Goal: Task Accomplishment & Management: Manage account settings

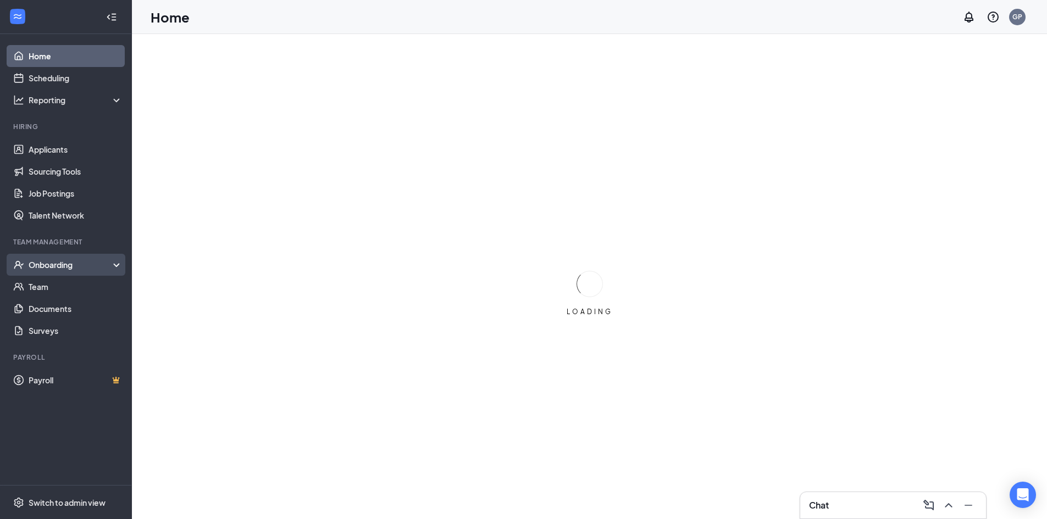
click at [64, 259] on div "Onboarding" at bounding box center [66, 265] width 132 height 22
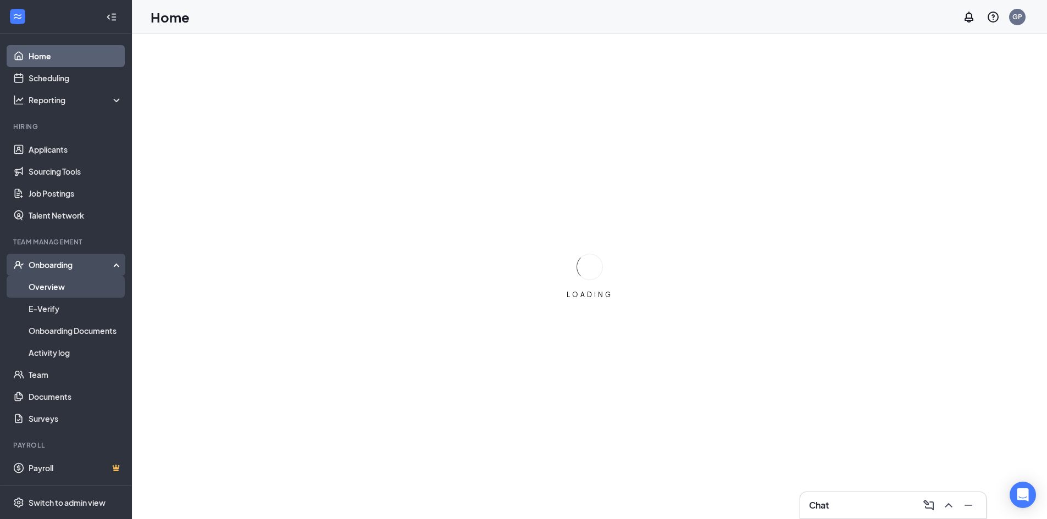
click at [91, 293] on link "Overview" at bounding box center [76, 287] width 94 height 22
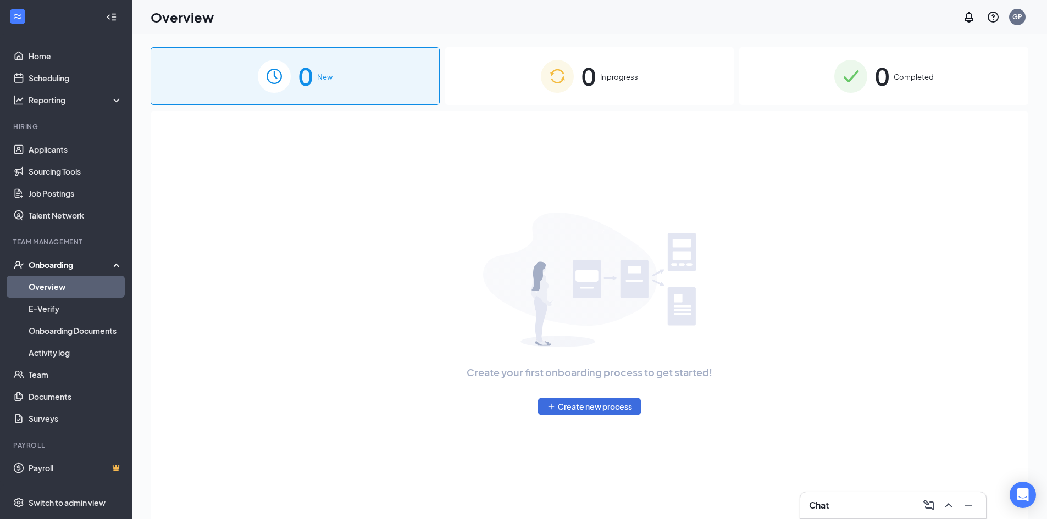
click at [600, 97] on div "0 In progress" at bounding box center [589, 76] width 289 height 58
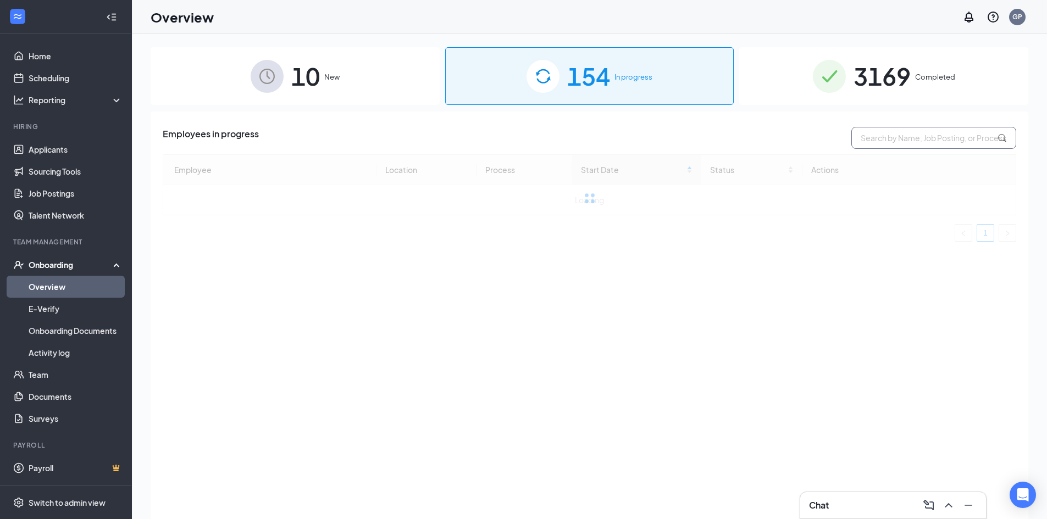
click at [865, 133] on input "text" at bounding box center [933, 138] width 165 height 22
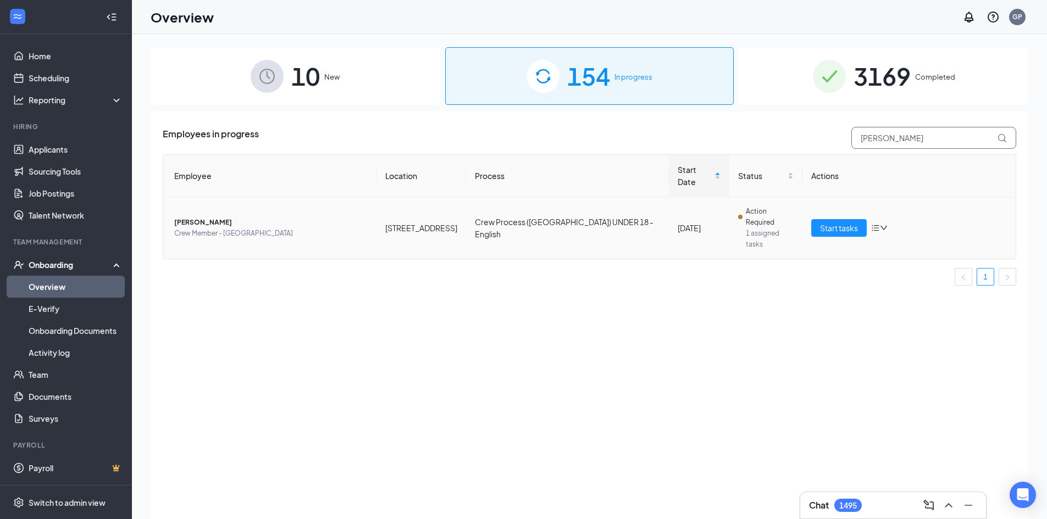
type input "[PERSON_NAME]"
click at [302, 217] on span "[PERSON_NAME]" at bounding box center [270, 222] width 193 height 11
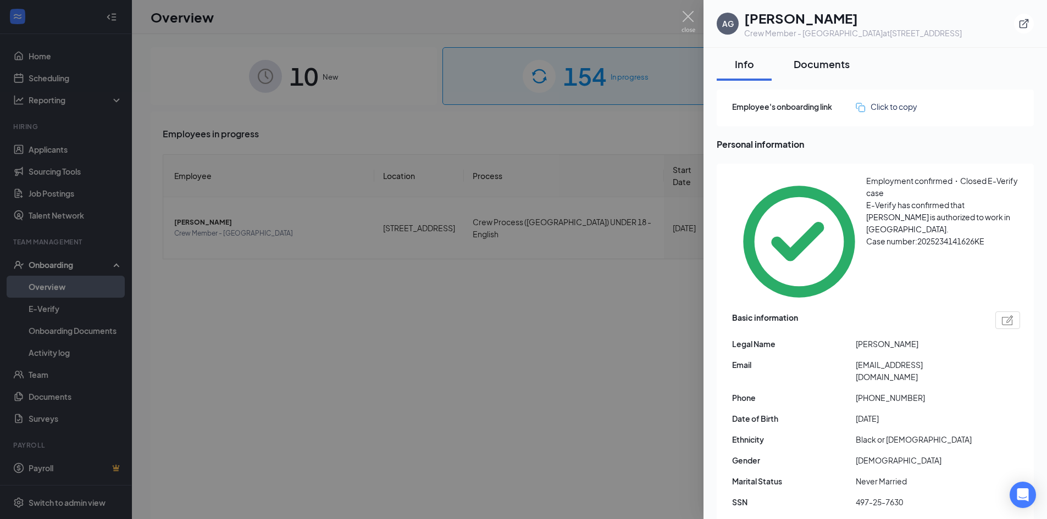
click at [833, 79] on button "Documents" at bounding box center [821, 64] width 78 height 33
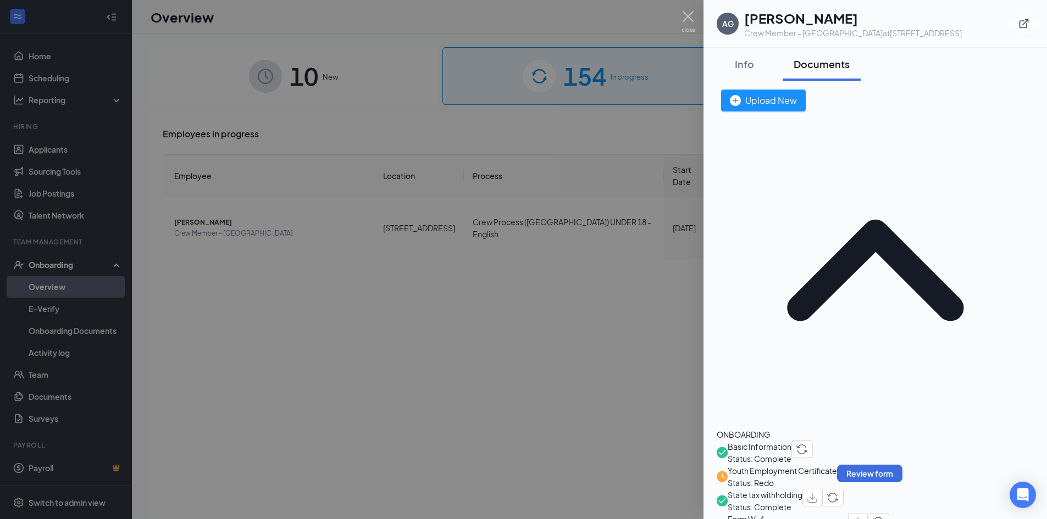
drag, startPoint x: 902, startPoint y: 84, endPoint x: 1054, endPoint y: 87, distance: 152.2
click at [797, 94] on div "Upload New" at bounding box center [763, 100] width 67 height 14
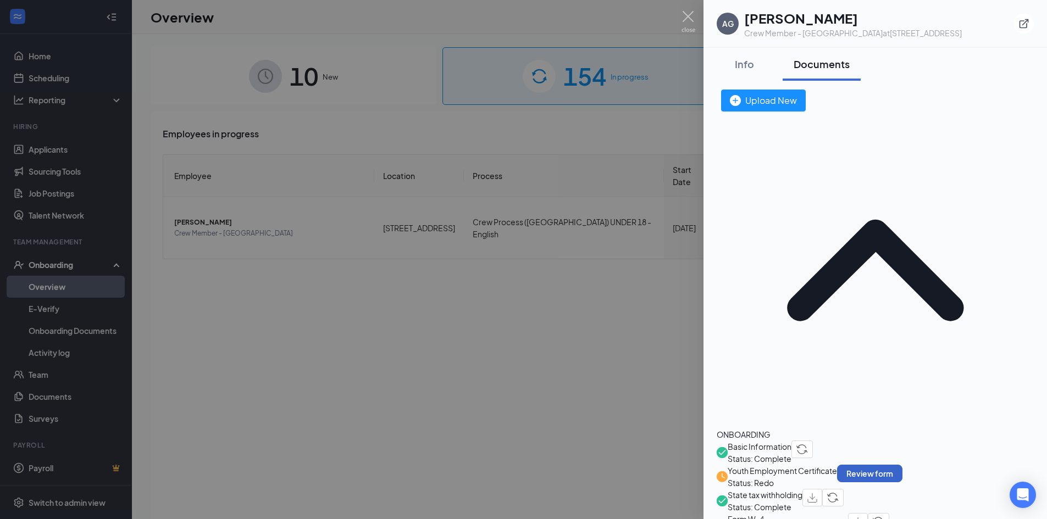
click at [902, 465] on button "Review form" at bounding box center [869, 474] width 65 height 18
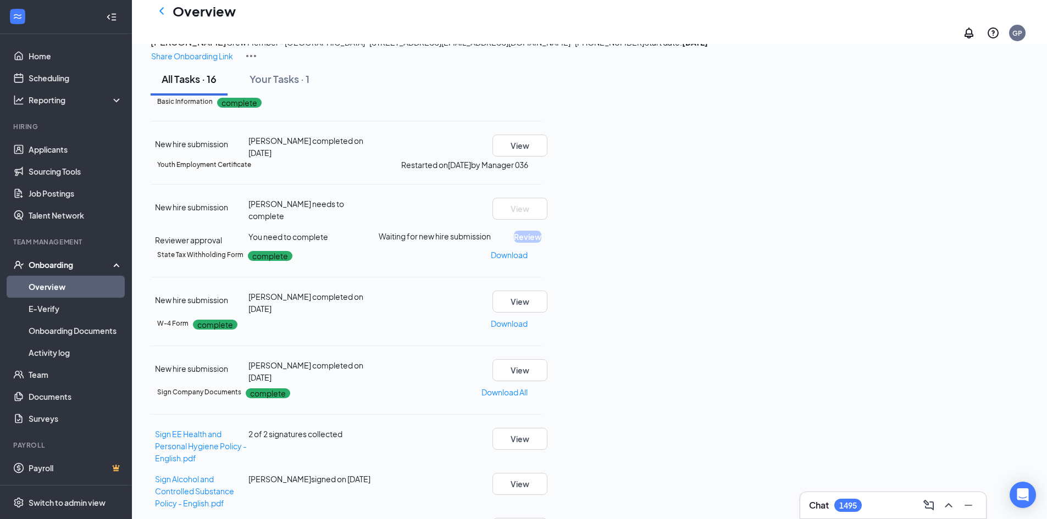
click at [328, 242] on span "You need to complete" at bounding box center [288, 237] width 80 height 10
click at [223, 96] on button "All Tasks · 16" at bounding box center [189, 79] width 77 height 33
click at [165, 15] on icon "ChevronLeft" at bounding box center [161, 10] width 13 height 13
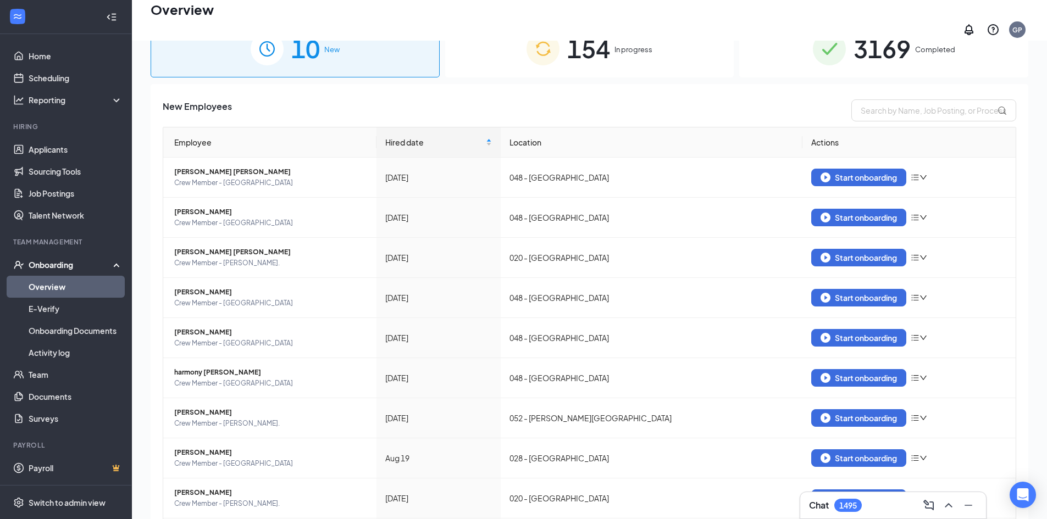
click at [639, 54] on div "154 In progress" at bounding box center [589, 49] width 289 height 58
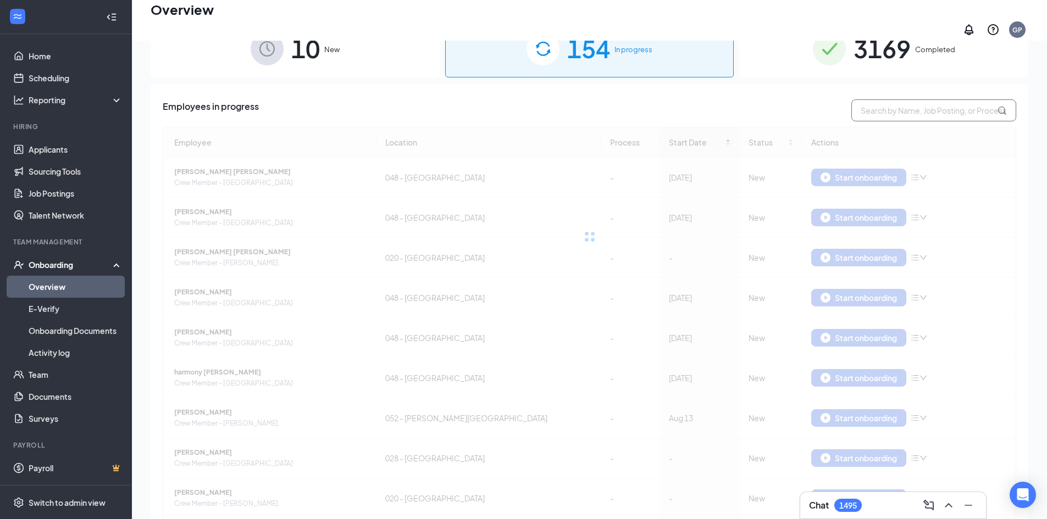
click at [949, 99] on input "text" at bounding box center [933, 110] width 165 height 22
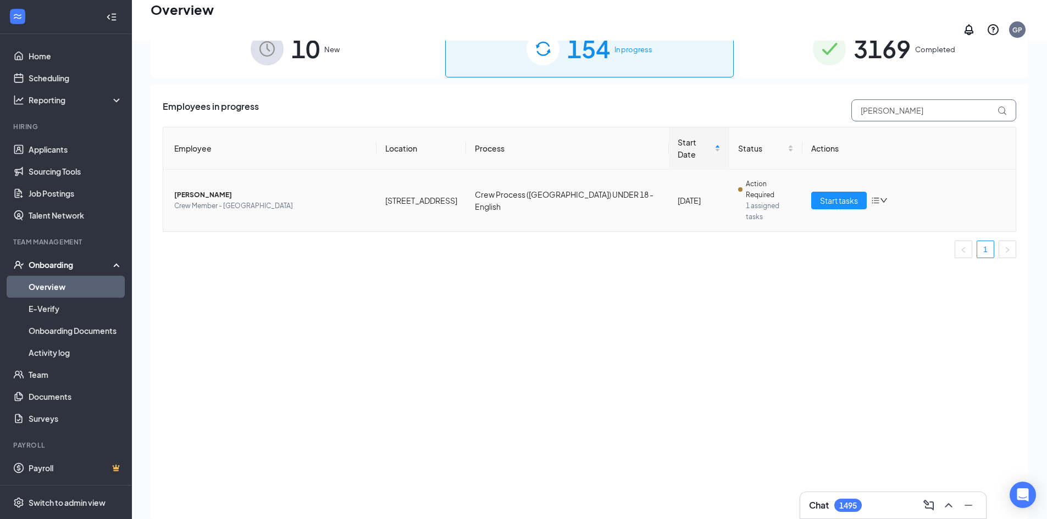
type input "[PERSON_NAME]"
click at [536, 174] on td "Crew Process ([GEOGRAPHIC_DATA]) UNDER 18 - English" at bounding box center [567, 201] width 203 height 62
click at [342, 201] on span "Crew Member - [GEOGRAPHIC_DATA]" at bounding box center [270, 206] width 193 height 11
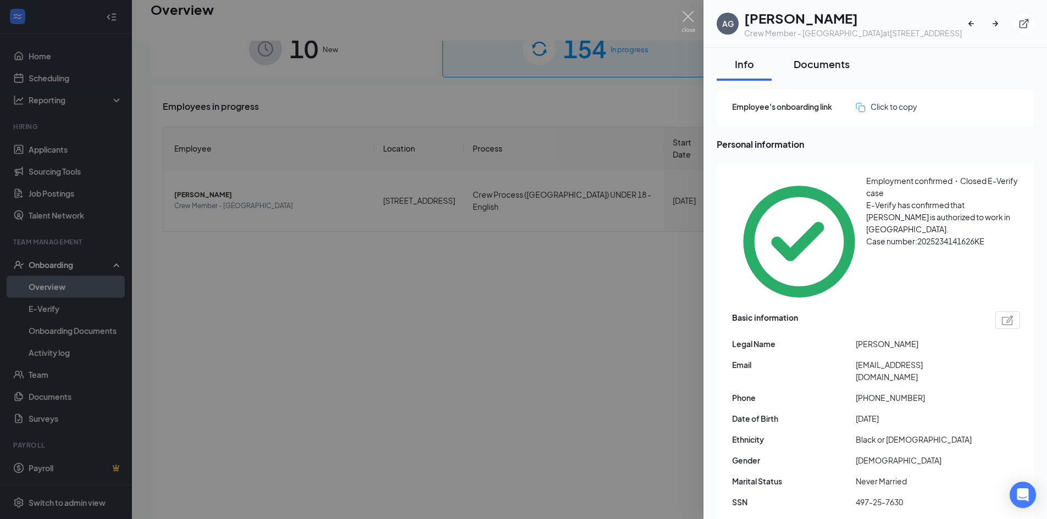
click at [830, 66] on div "Documents" at bounding box center [821, 64] width 56 height 14
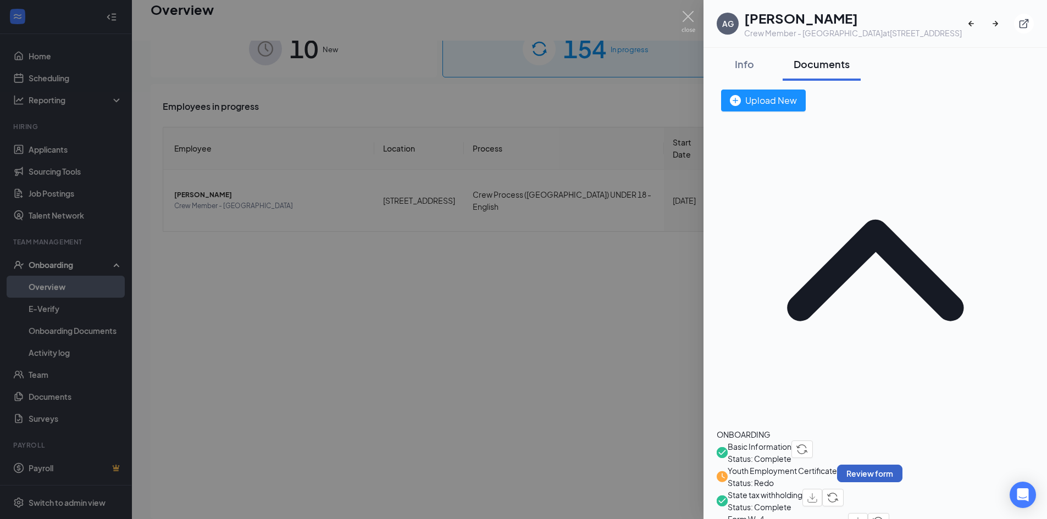
click at [902, 465] on button "Review form" at bounding box center [869, 474] width 65 height 18
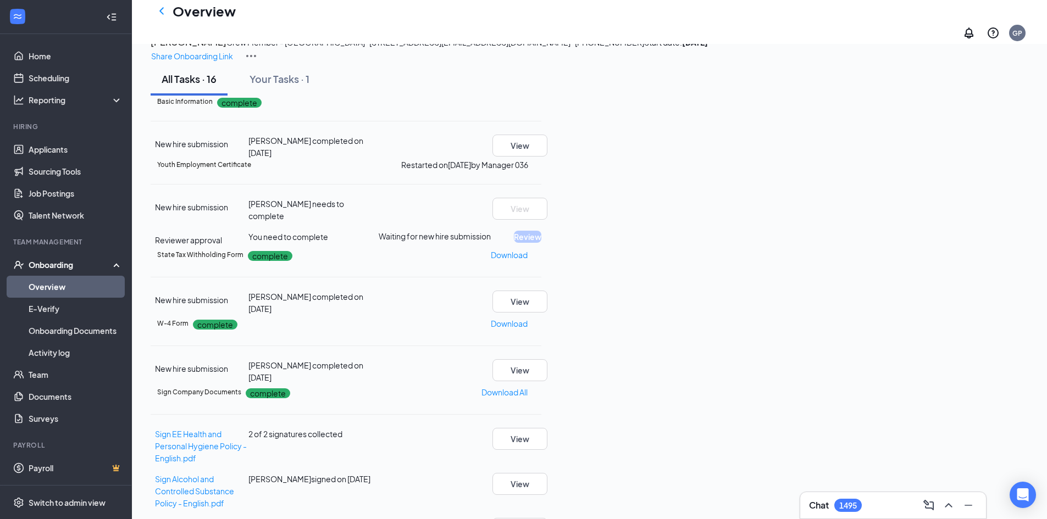
scroll to position [44, 0]
click at [541, 171] on div "Youth Employment Certificate Restarted on [DATE] by Manager 036" at bounding box center [349, 165] width 384 height 12
click at [164, 13] on icon "ChevronLeft" at bounding box center [161, 10] width 13 height 13
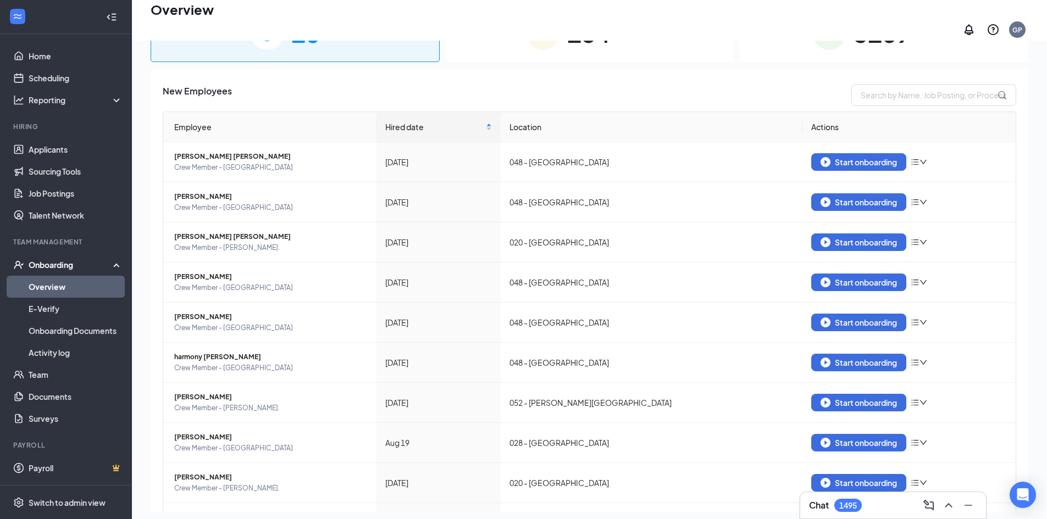
click at [677, 42] on div "154 In progress" at bounding box center [589, 33] width 289 height 58
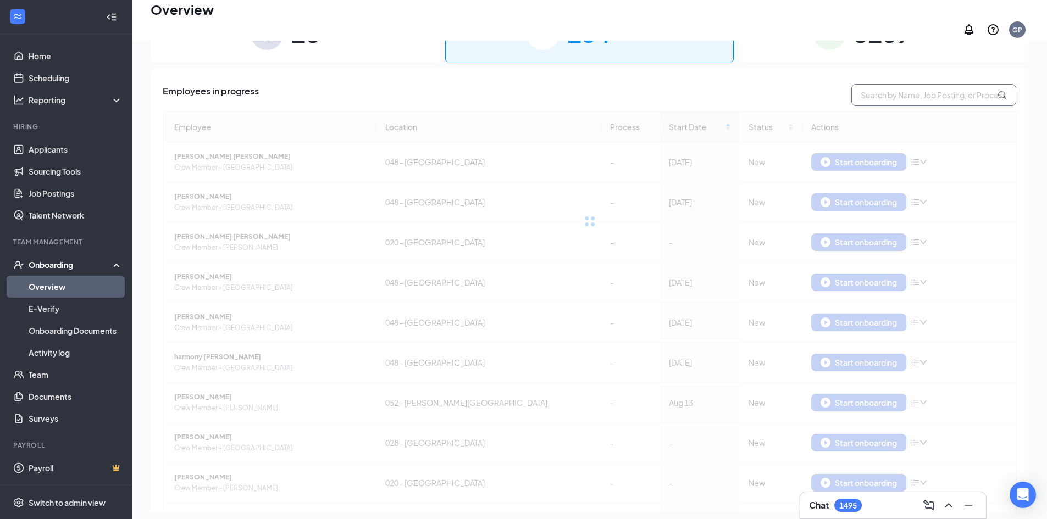
click at [893, 93] on input "text" at bounding box center [933, 95] width 165 height 22
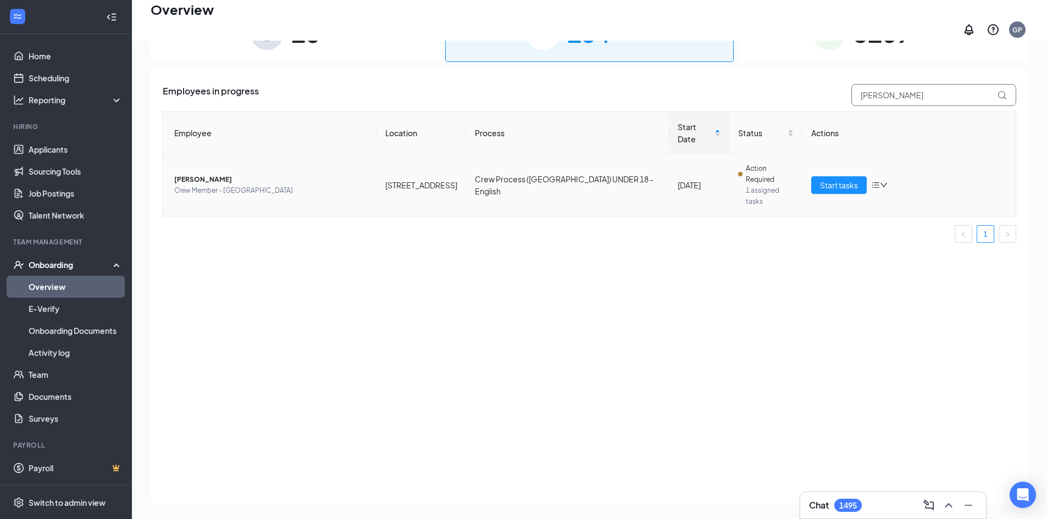
type input "[PERSON_NAME]"
click at [370, 169] on td "[PERSON_NAME] Crew Member - [GEOGRAPHIC_DATA]" at bounding box center [269, 185] width 213 height 62
click at [247, 174] on span "[PERSON_NAME]" at bounding box center [270, 179] width 193 height 11
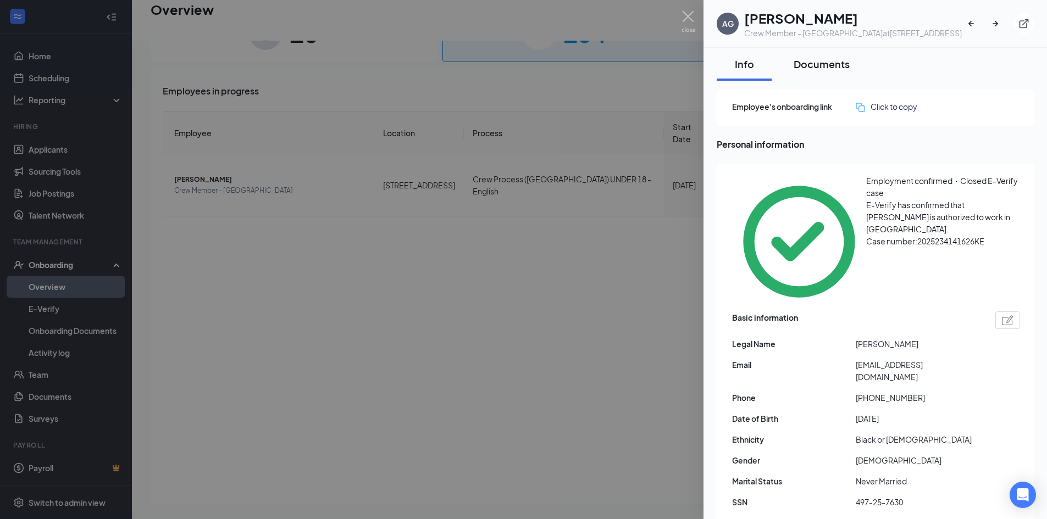
click at [838, 65] on div "Documents" at bounding box center [821, 64] width 56 height 14
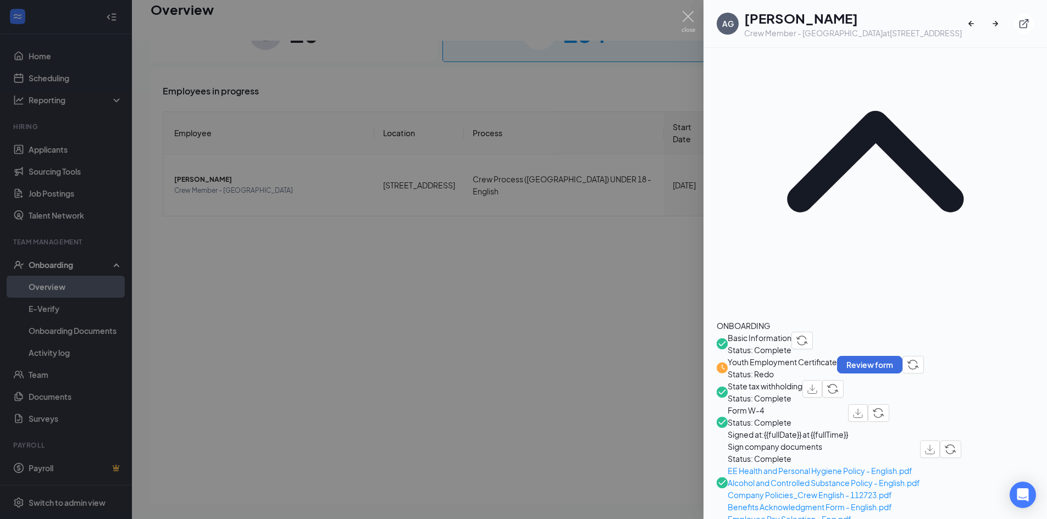
scroll to position [110, 0]
click at [902, 355] on button "Review form" at bounding box center [869, 364] width 65 height 18
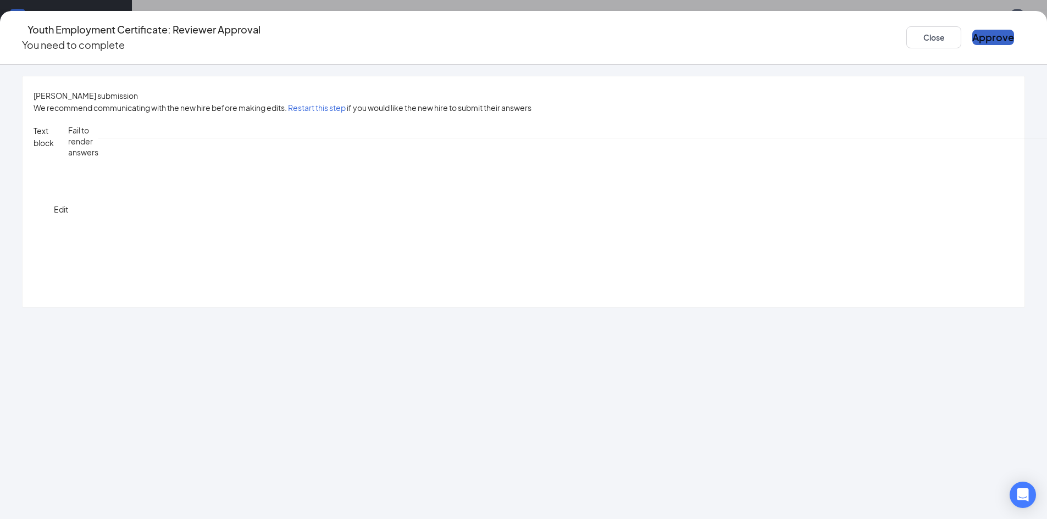
click at [972, 30] on button "Approve" at bounding box center [993, 37] width 42 height 15
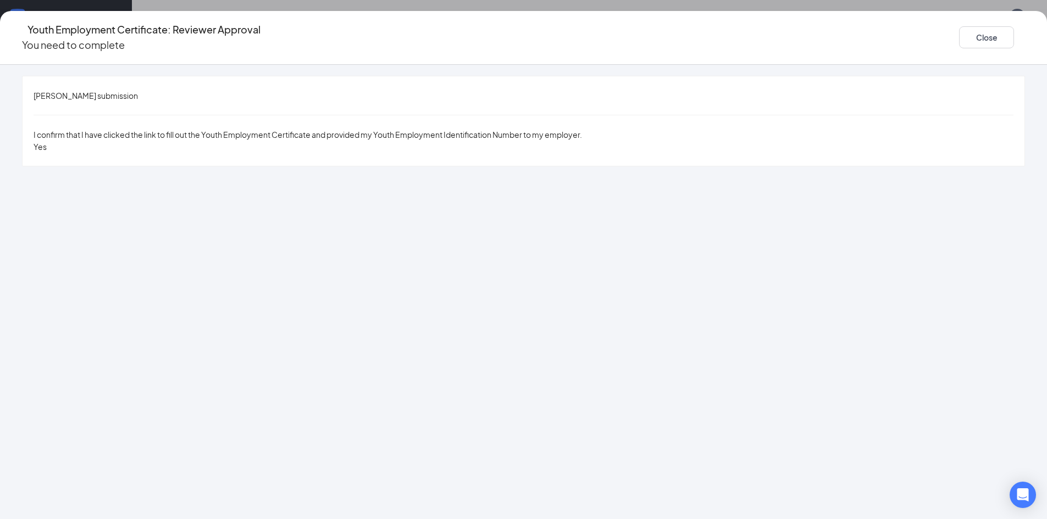
click at [860, 46] on div "Youth Employment Certificate: Reviewer Approval You need to complete Close" at bounding box center [523, 38] width 1047 height 54
click at [959, 38] on button "Close" at bounding box center [986, 37] width 55 height 22
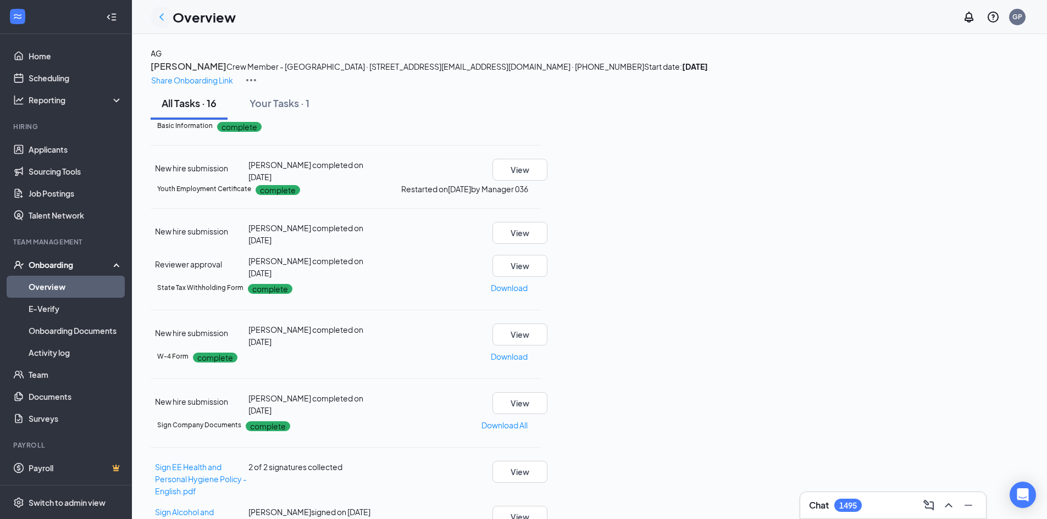
click at [159, 19] on icon "ChevronLeft" at bounding box center [161, 16] width 13 height 13
